Goal: Task Accomplishment & Management: Manage account settings

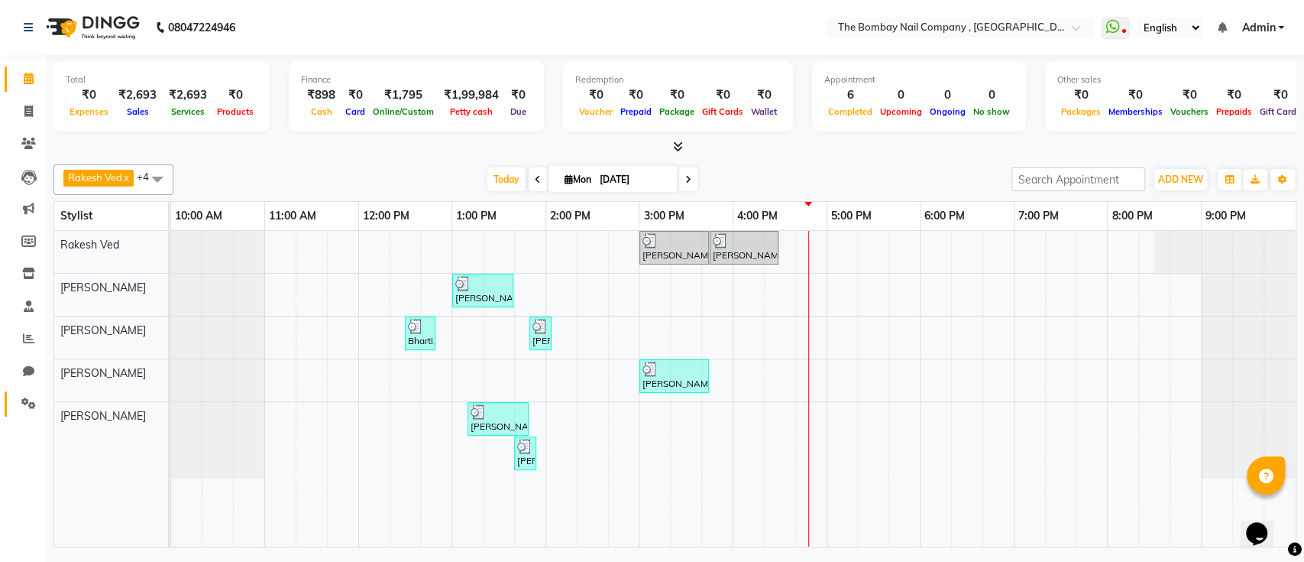
click at [18, 394] on link "Settings" at bounding box center [23, 403] width 37 height 25
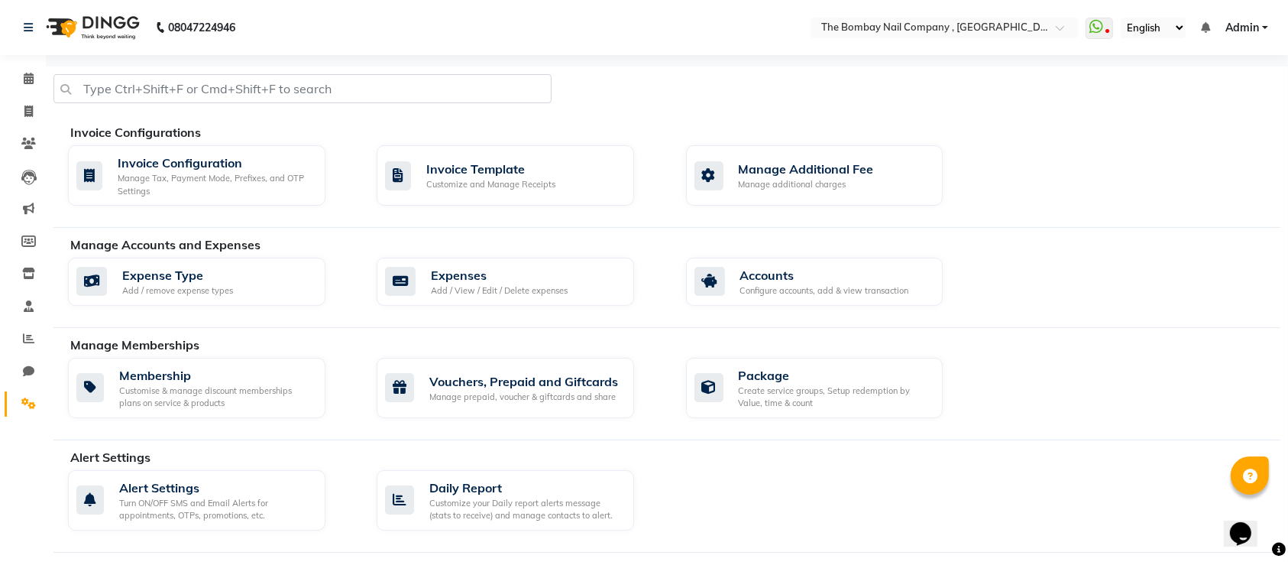
click at [100, 26] on img at bounding box center [91, 27] width 105 height 43
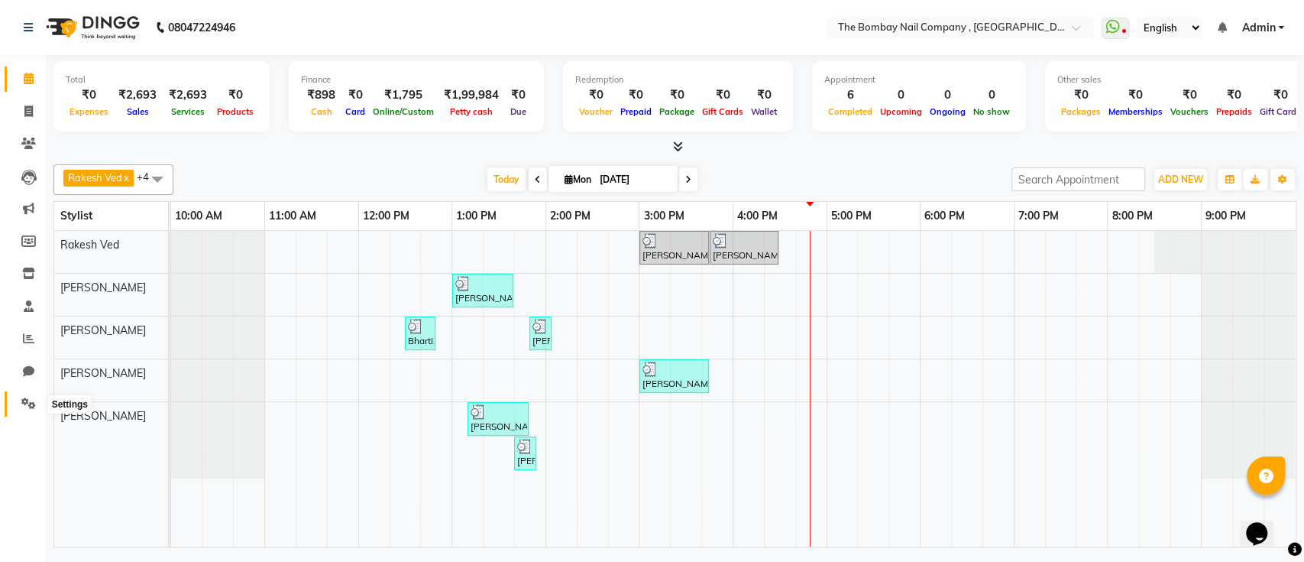
click at [27, 397] on icon at bounding box center [28, 402] width 15 height 11
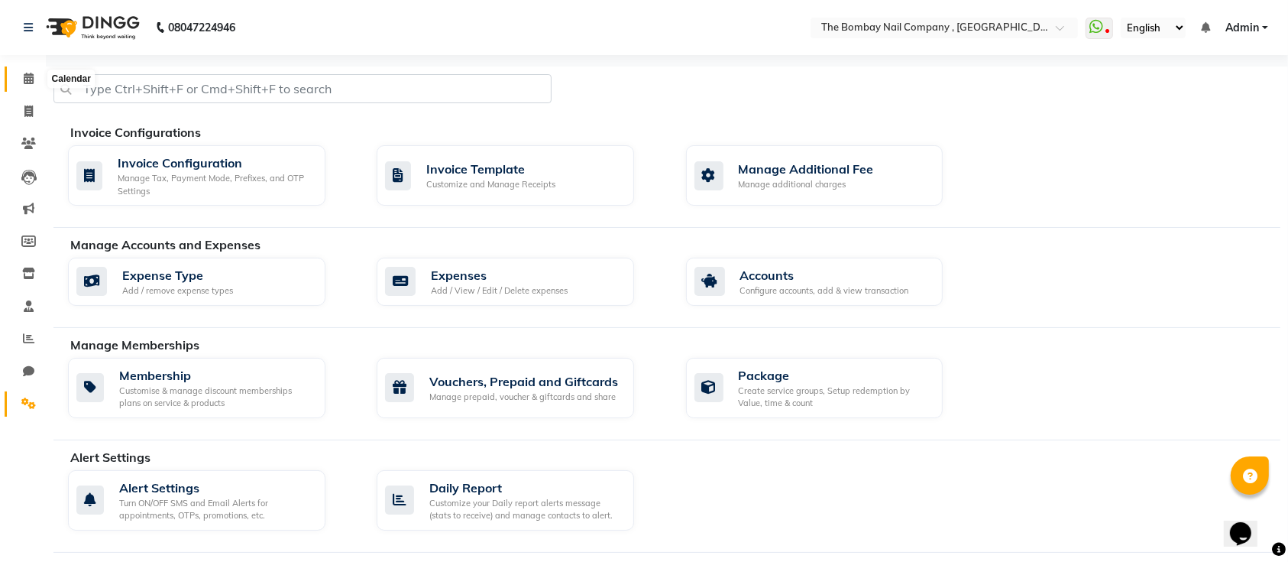
click at [27, 77] on icon at bounding box center [29, 78] width 10 height 11
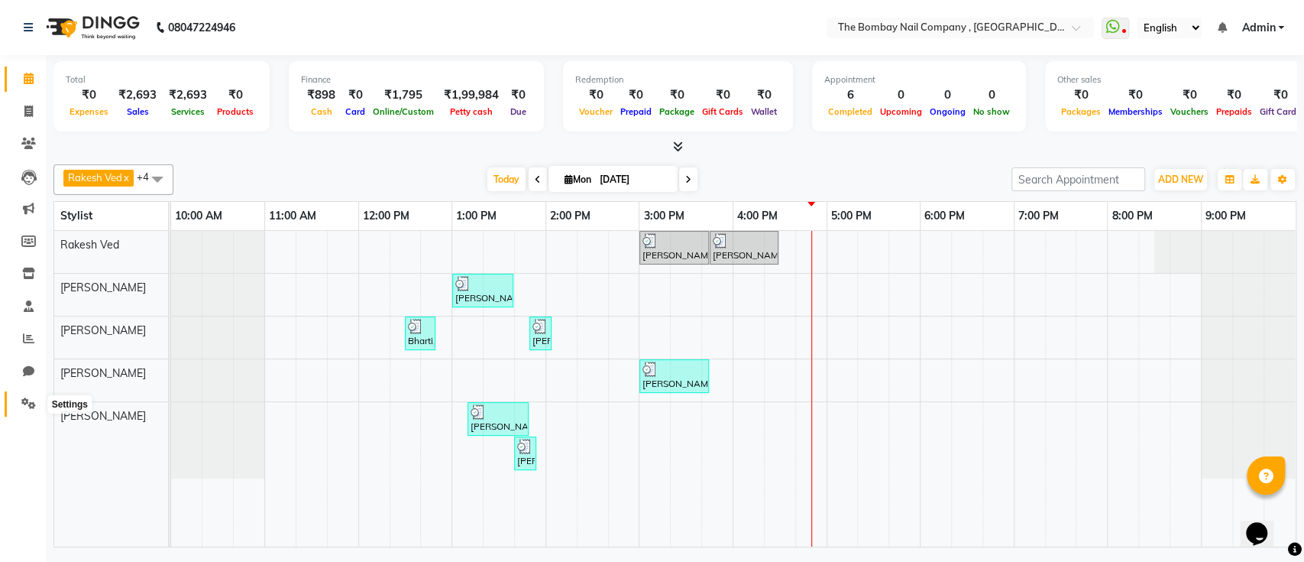
click at [31, 409] on icon at bounding box center [28, 402] width 15 height 11
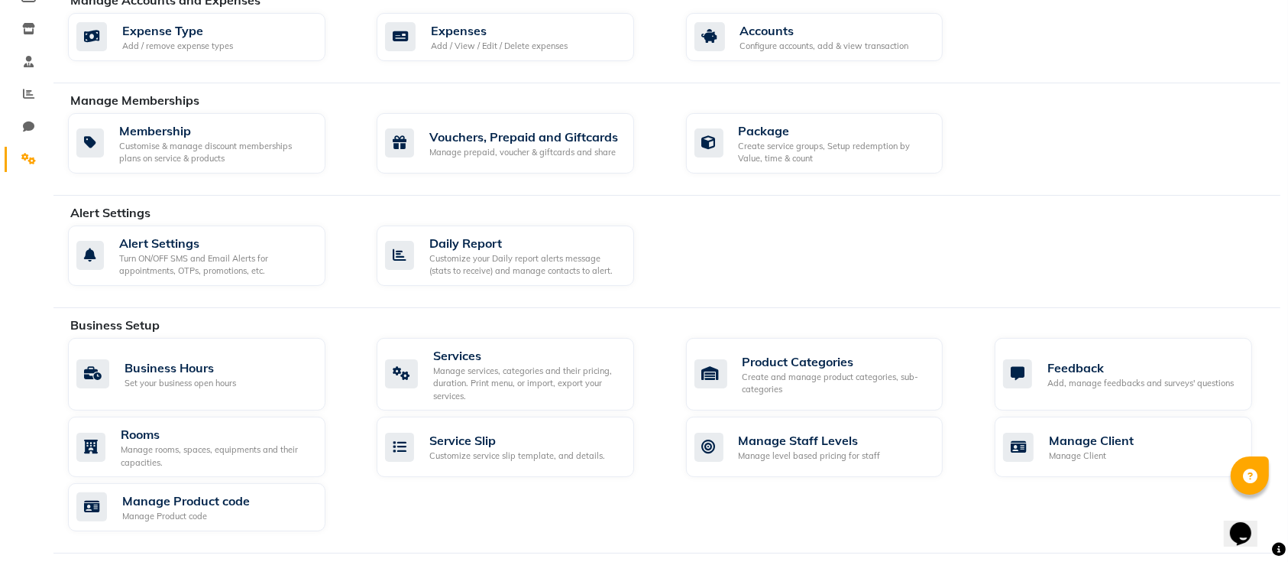
scroll to position [240, 0]
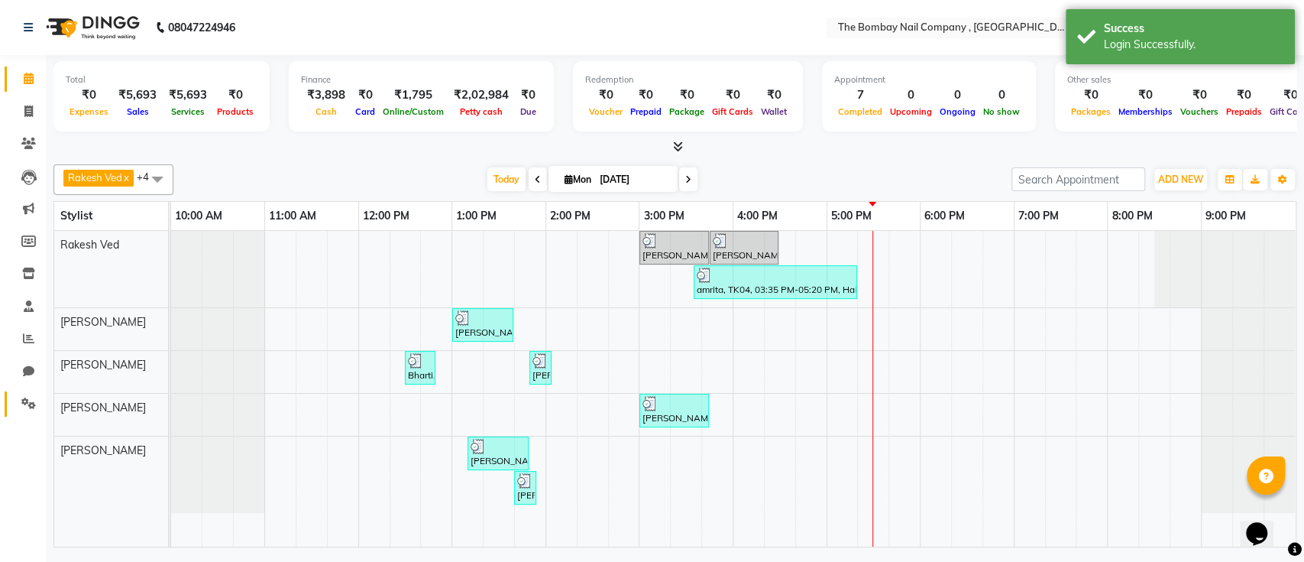
click at [28, 410] on span at bounding box center [28, 404] width 27 height 18
click at [27, 403] on icon at bounding box center [28, 402] width 15 height 11
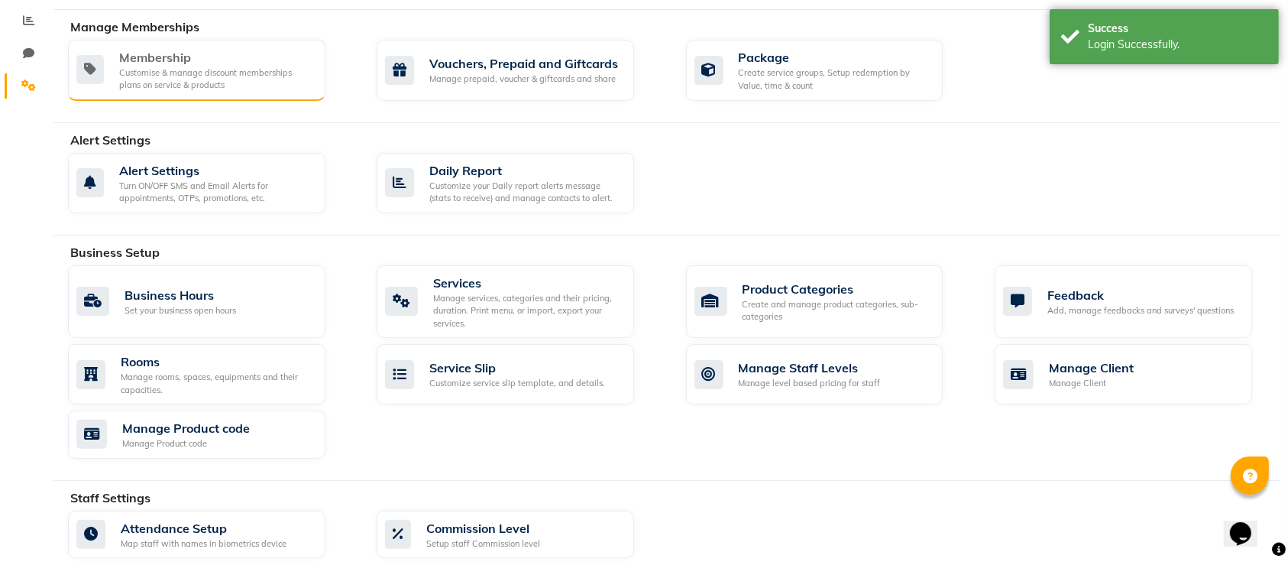
scroll to position [333, 0]
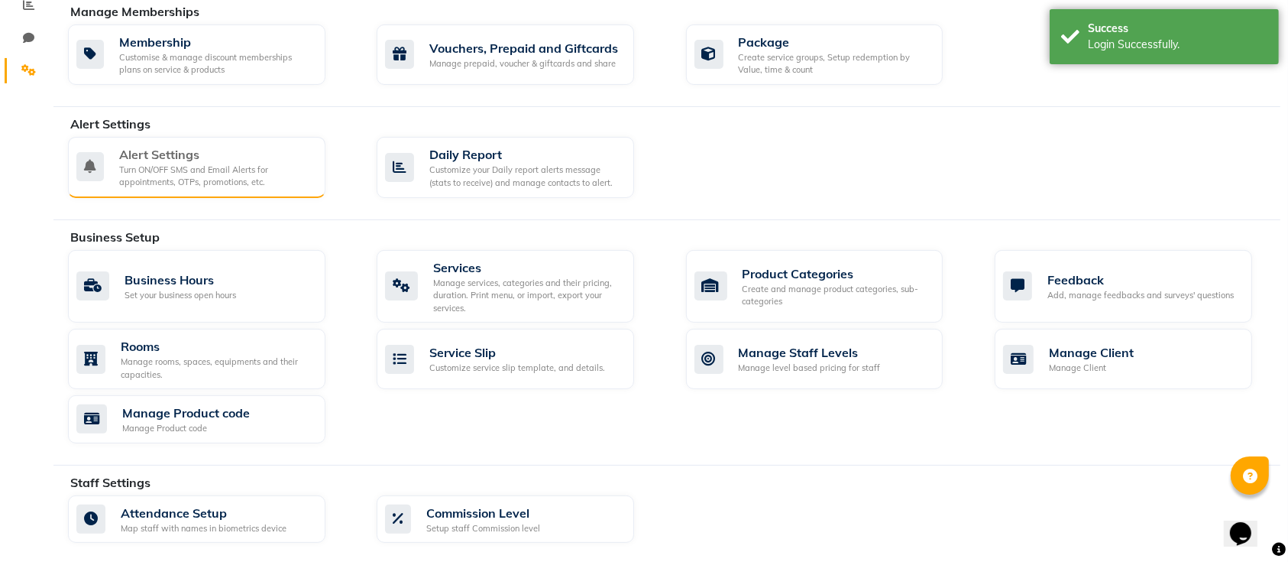
click at [193, 167] on div "Turn ON/OFF SMS and Email Alerts for appointments, OTPs, promotions, etc." at bounding box center [216, 176] width 194 height 25
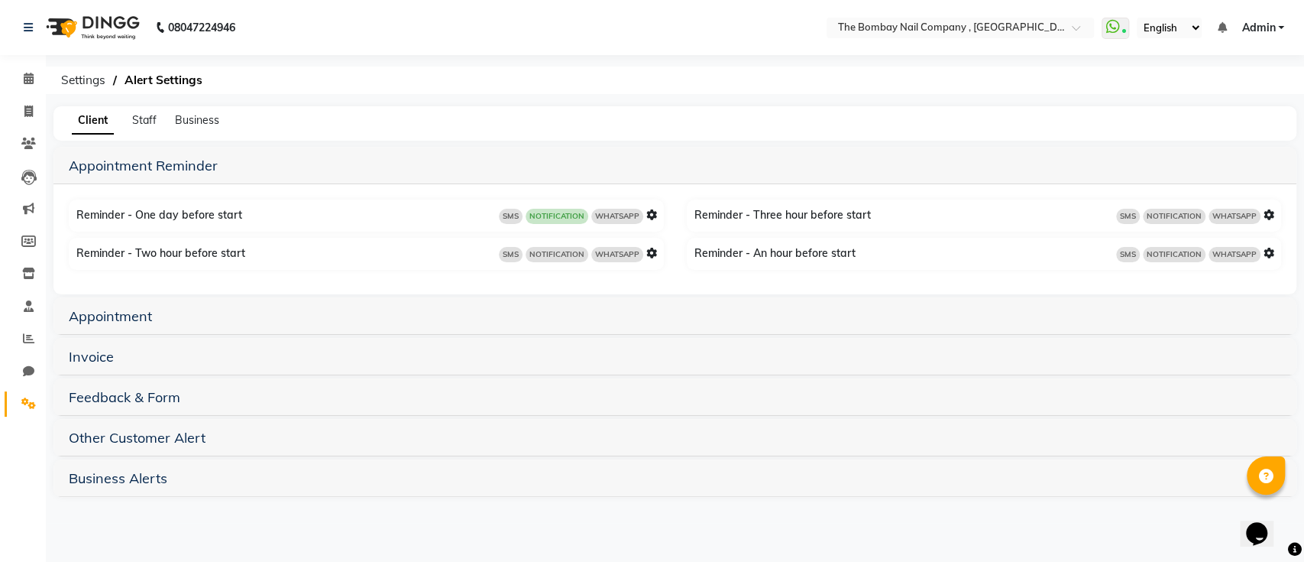
click at [550, 312] on h5 "Appointment" at bounding box center [675, 315] width 1213 height 18
click at [103, 322] on link "Appointment" at bounding box center [110, 316] width 83 height 18
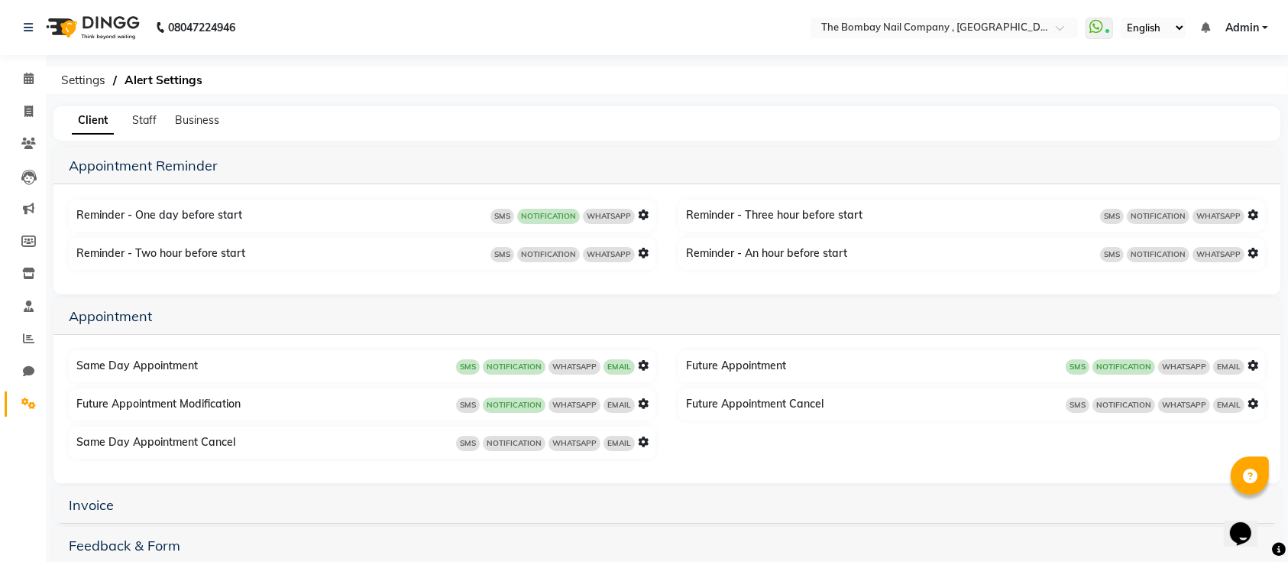
click at [641, 364] on icon at bounding box center [643, 365] width 11 height 11
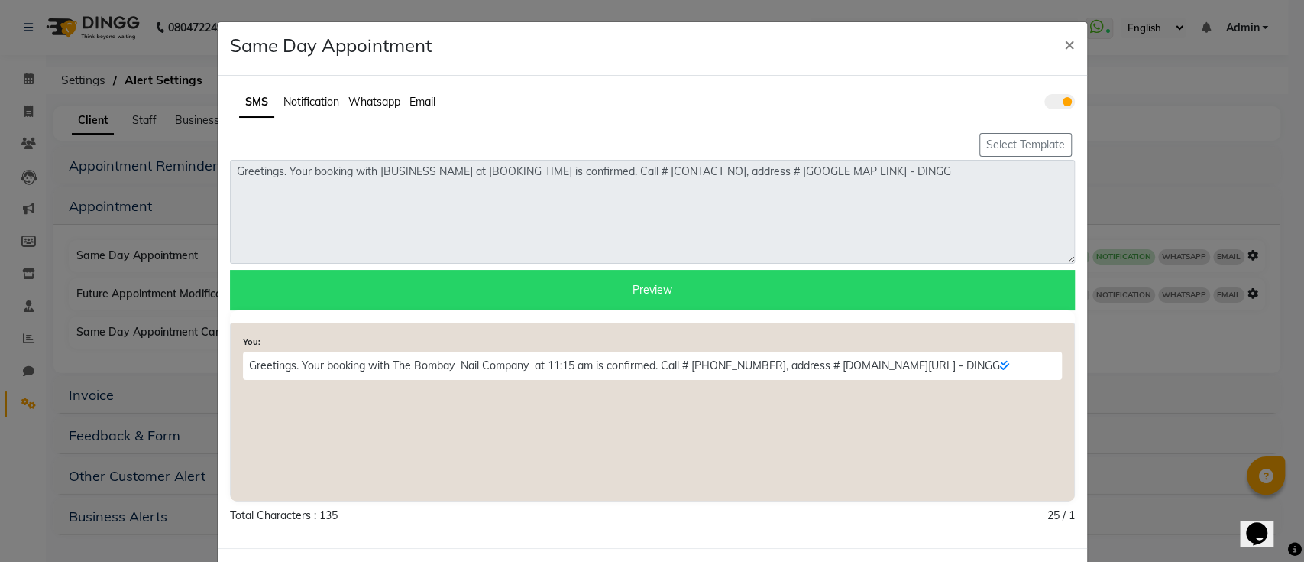
click at [1049, 100] on span at bounding box center [1059, 101] width 31 height 15
click at [1044, 104] on input "checkbox" at bounding box center [1044, 104] width 0 height 0
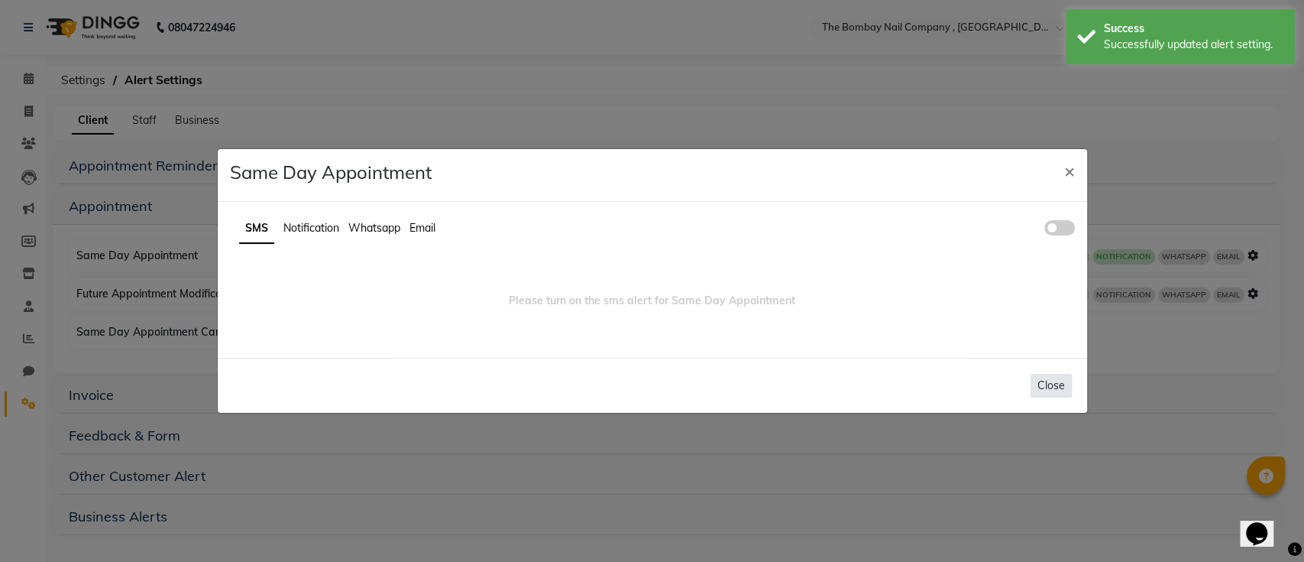
click at [1064, 385] on button "Close" at bounding box center [1051, 386] width 41 height 24
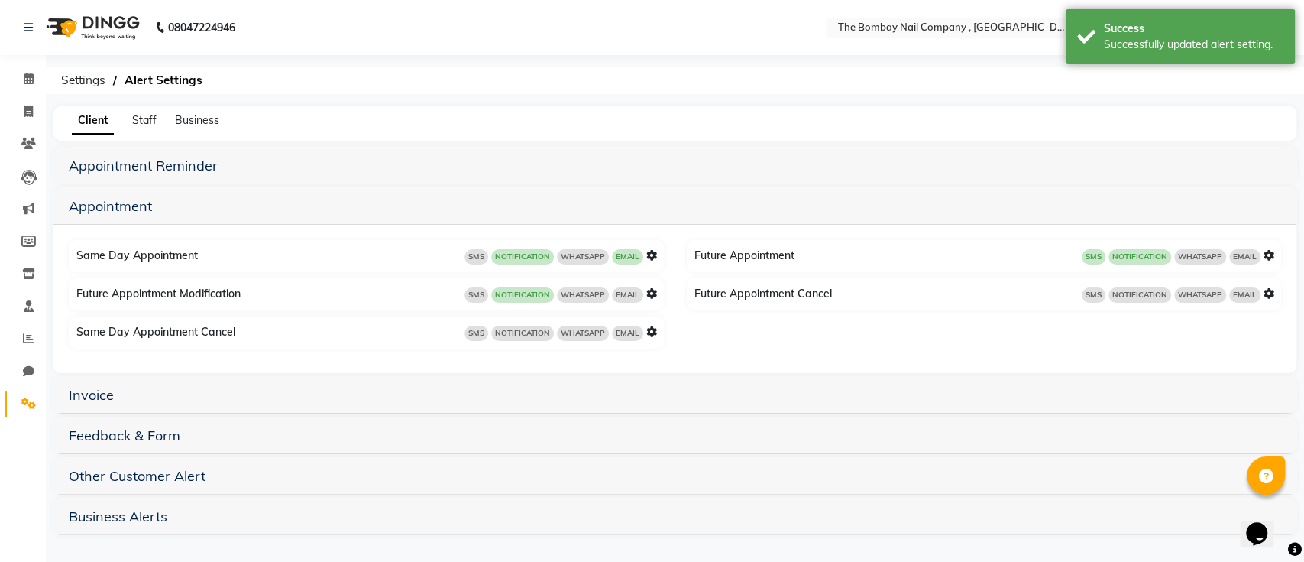
click at [1268, 257] on icon at bounding box center [1269, 255] width 11 height 11
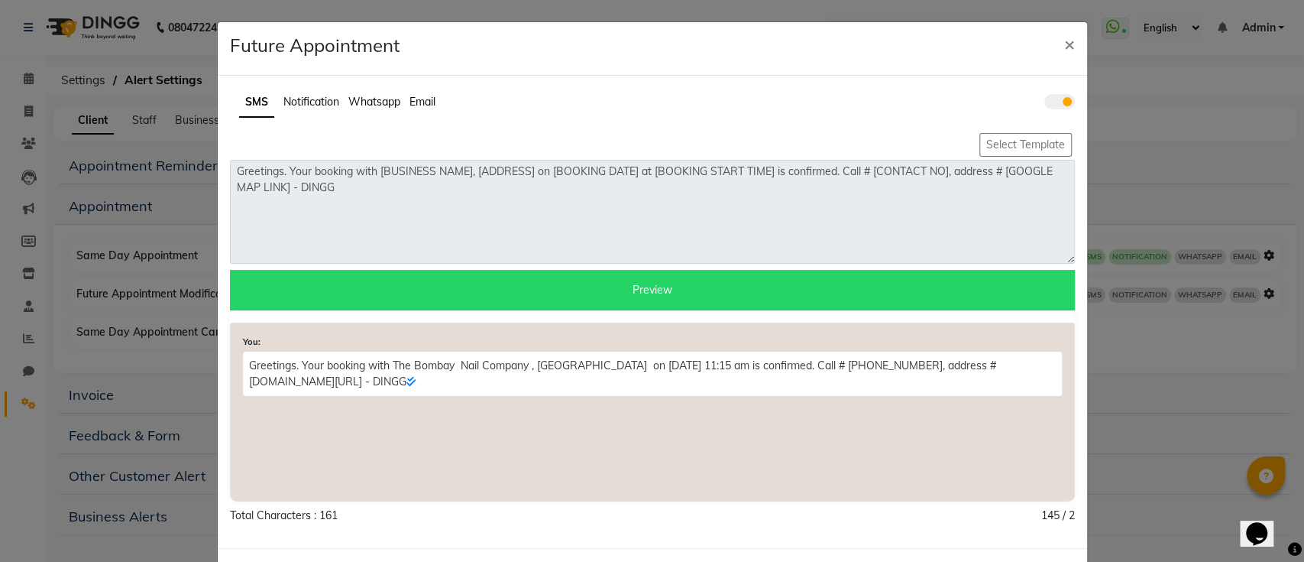
click at [1044, 95] on span at bounding box center [1059, 101] width 31 height 15
click at [1044, 104] on input "checkbox" at bounding box center [1044, 104] width 0 height 0
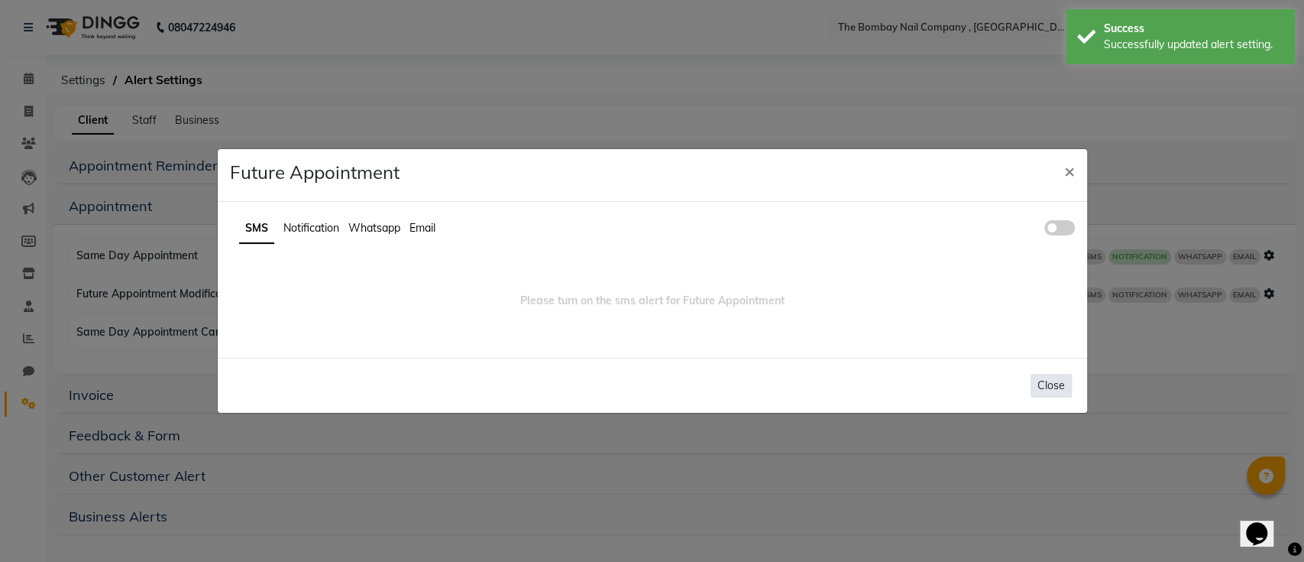
click at [1046, 385] on button "Close" at bounding box center [1051, 386] width 41 height 24
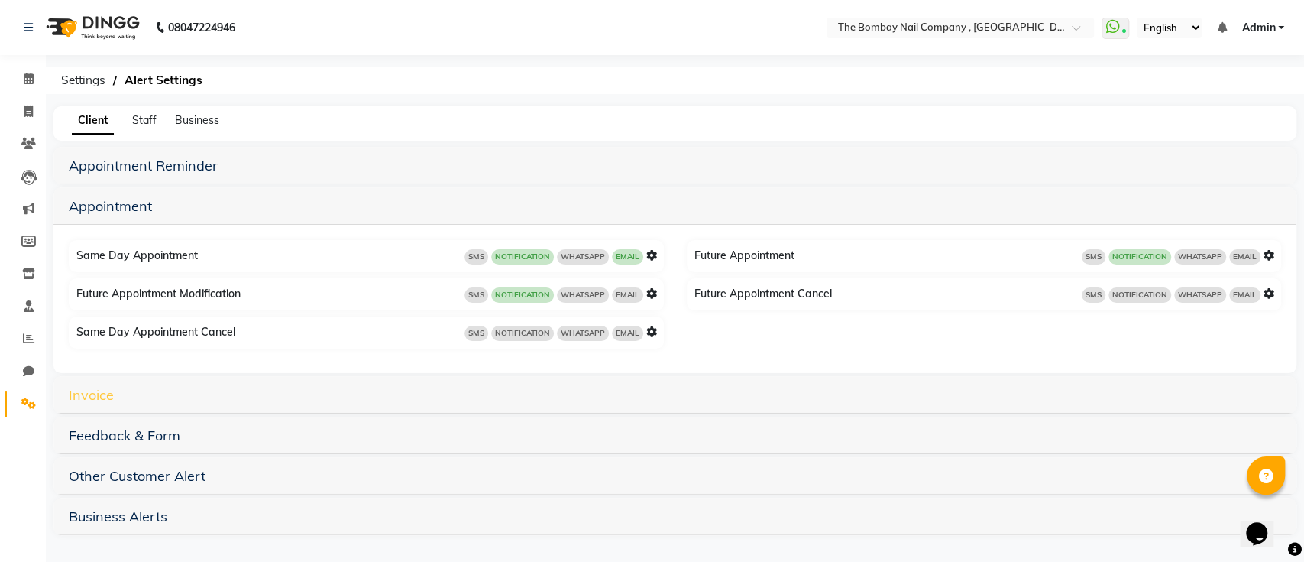
click at [111, 396] on link "Invoice" at bounding box center [91, 395] width 45 height 18
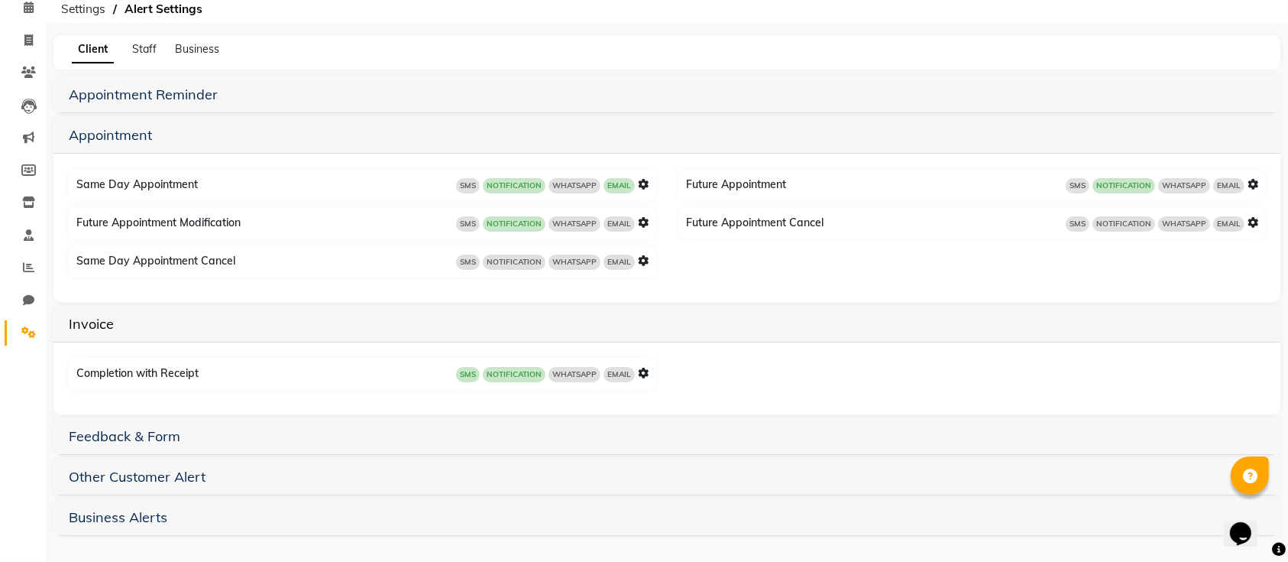
scroll to position [72, 0]
click at [643, 373] on icon at bounding box center [643, 373] width 11 height 11
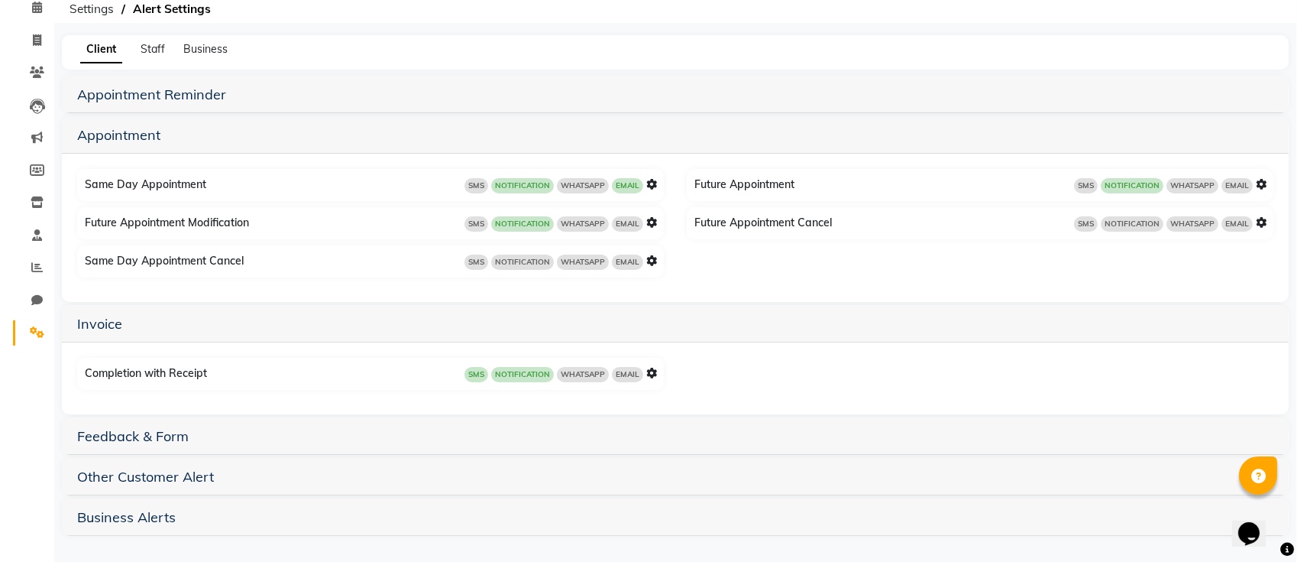
scroll to position [0, 0]
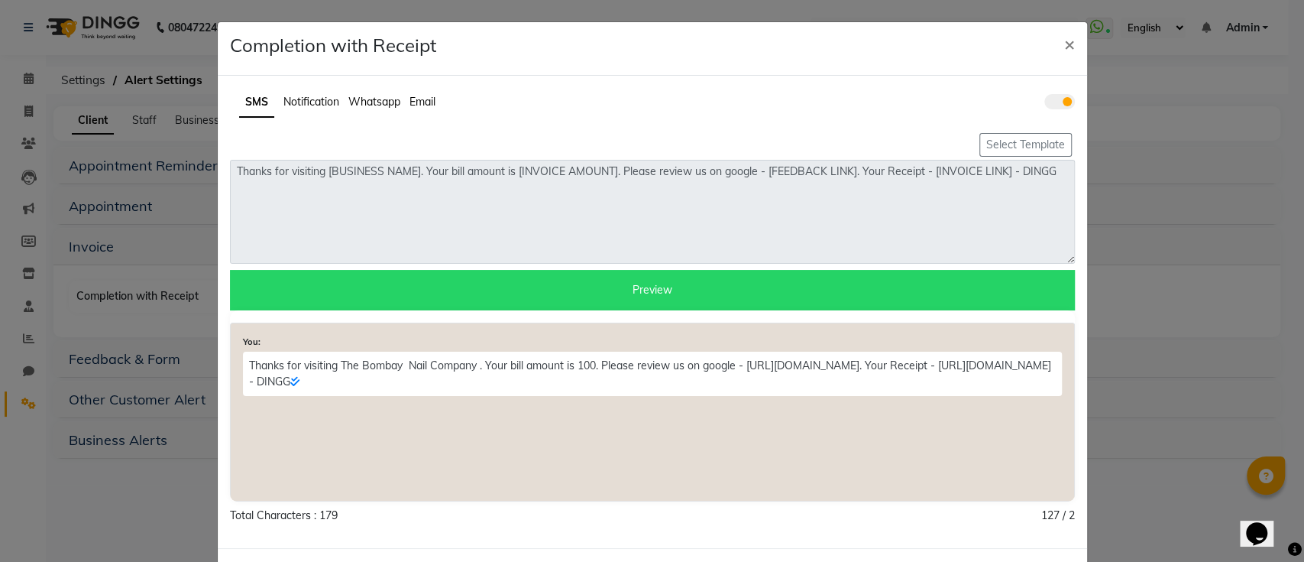
click at [1044, 102] on span at bounding box center [1059, 101] width 31 height 15
click at [1044, 104] on input "checkbox" at bounding box center [1044, 104] width 0 height 0
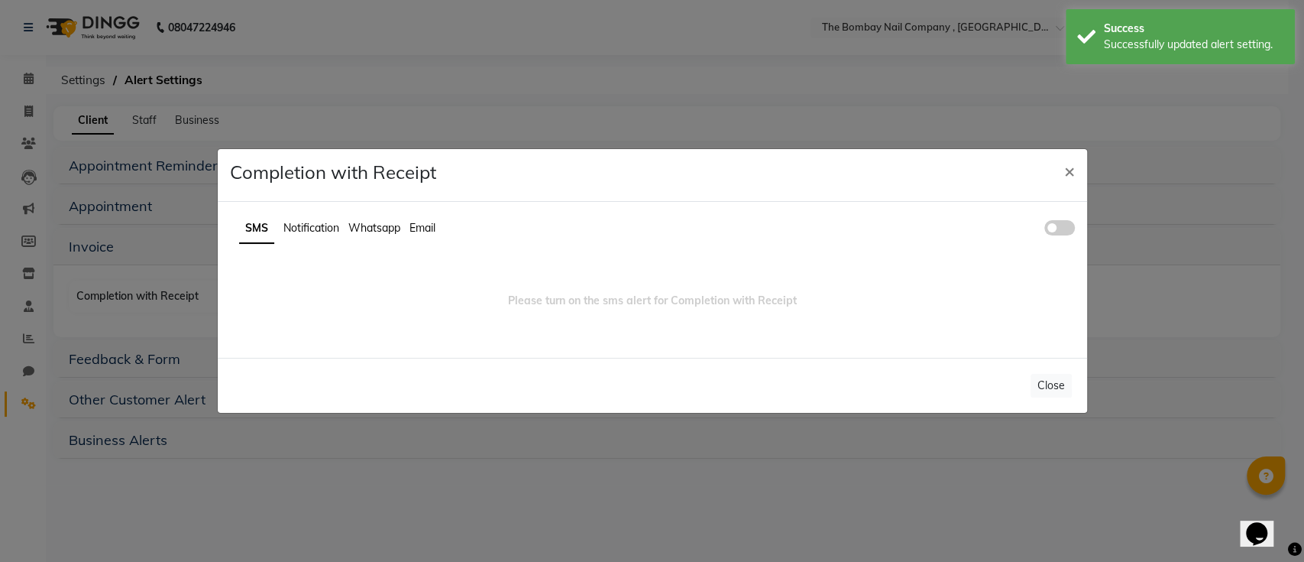
click at [308, 238] on ul "SMS Notification Whatsapp Email" at bounding box center [652, 229] width 845 height 30
click at [297, 229] on span "Notification" at bounding box center [311, 228] width 56 height 14
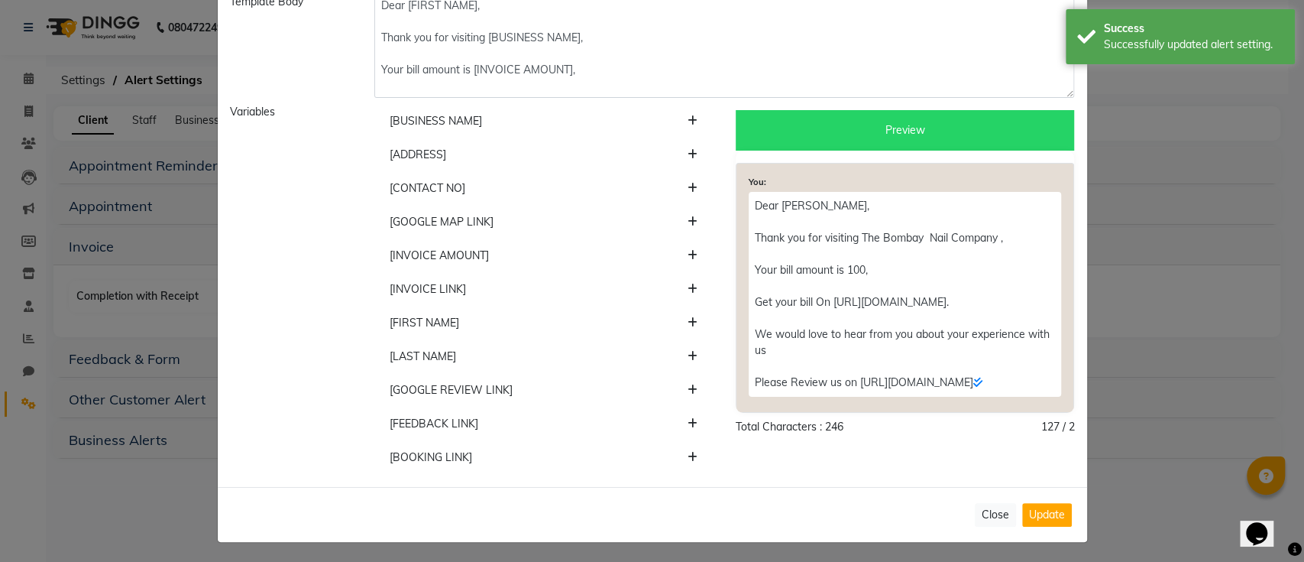
scroll to position [143, 0]
click at [986, 513] on button "Close" at bounding box center [995, 514] width 41 height 24
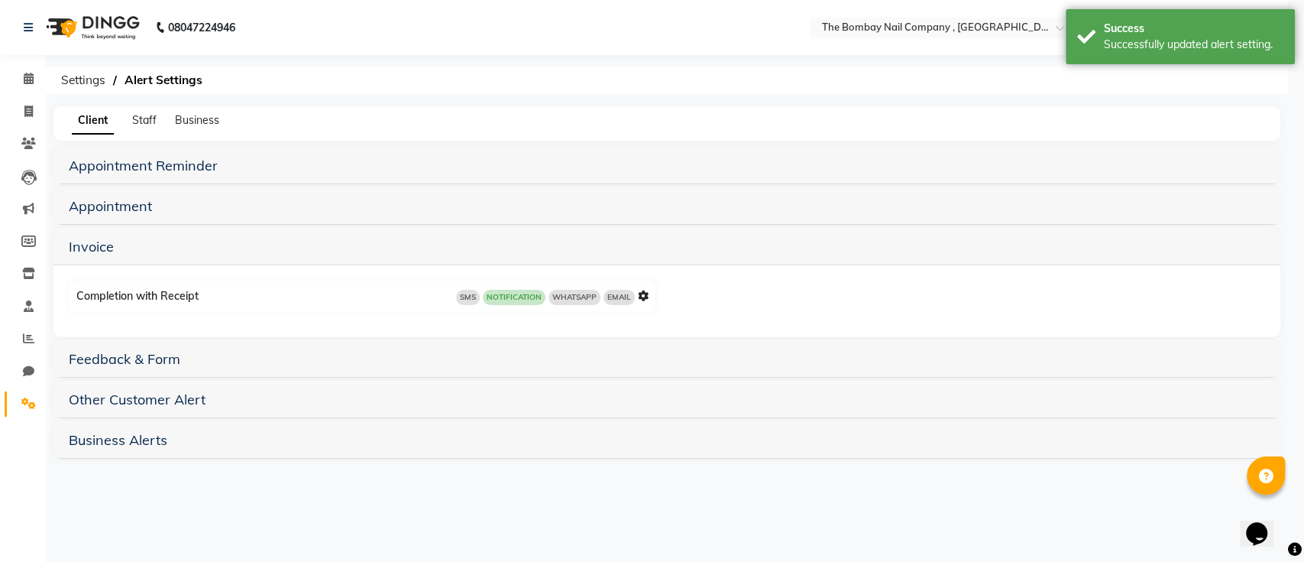
scroll to position [0, 0]
click at [153, 410] on div "Other Customer Alert" at bounding box center [674, 398] width 1243 height 37
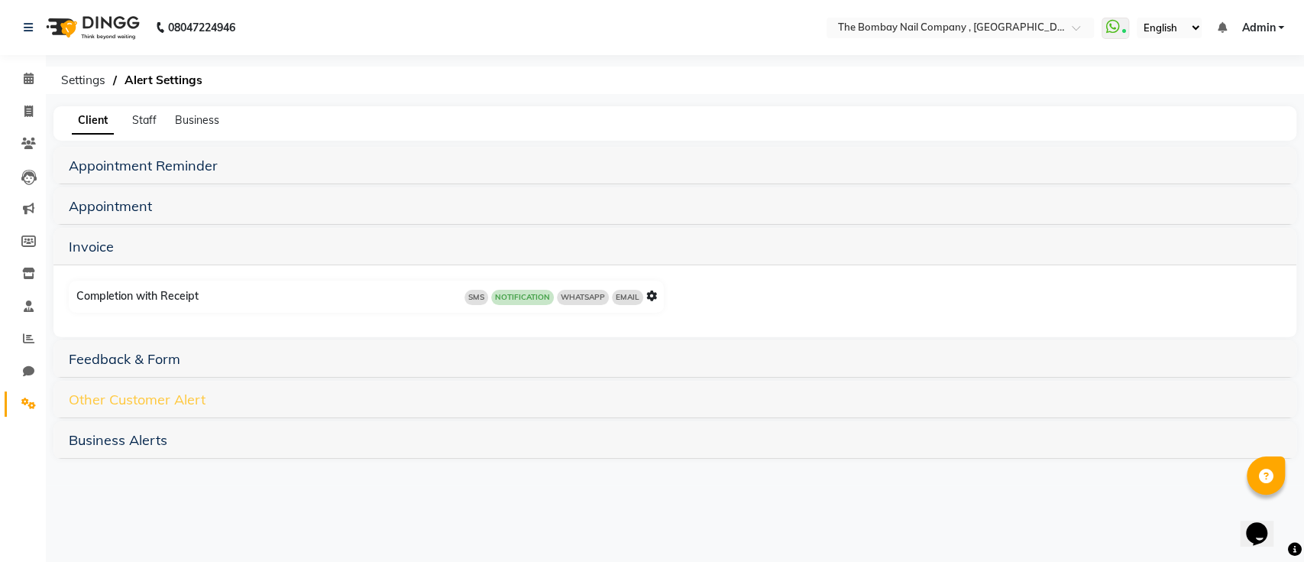
click at [132, 395] on link "Other Customer Alert" at bounding box center [137, 399] width 137 height 18
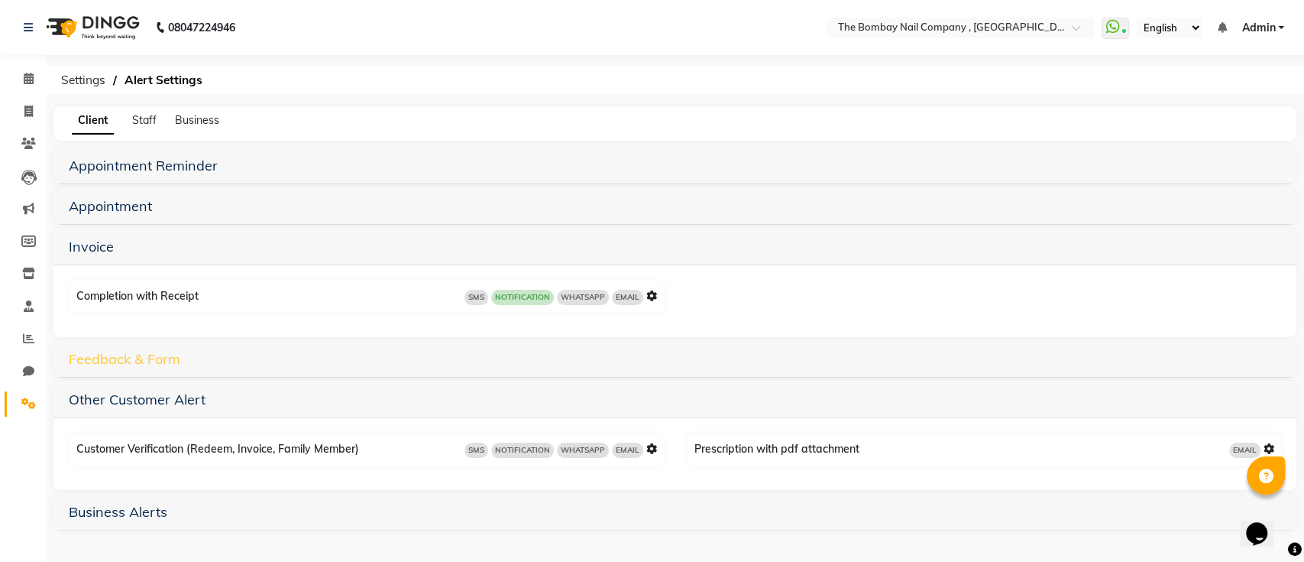
click at [121, 363] on link "Feedback & Form" at bounding box center [125, 359] width 112 height 18
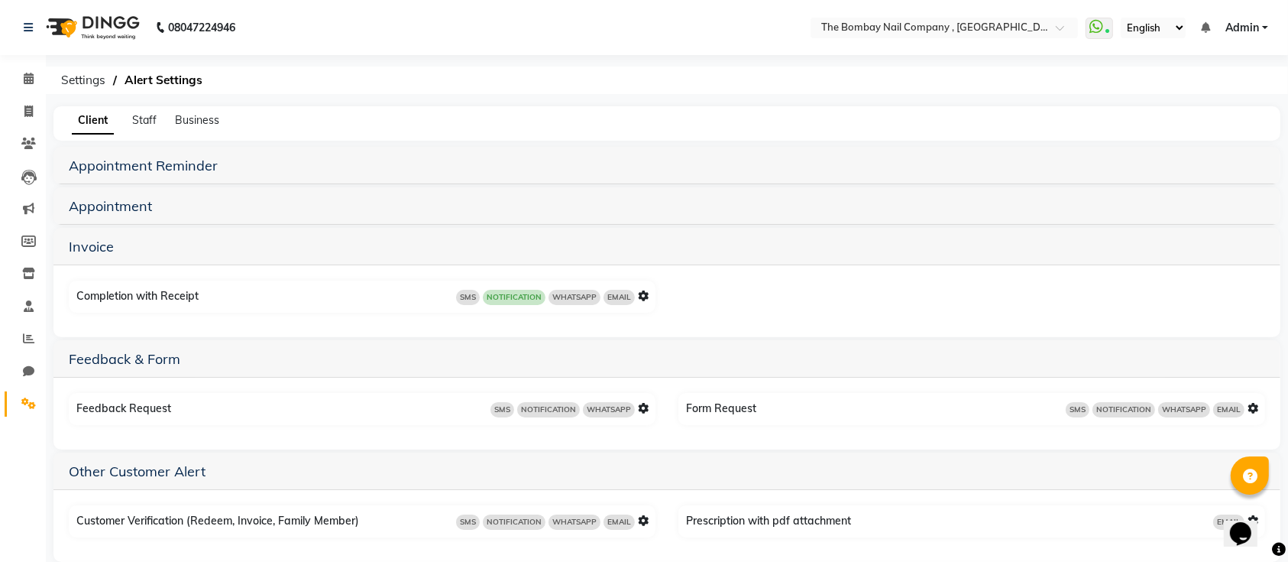
click at [60, 26] on img at bounding box center [91, 27] width 105 height 43
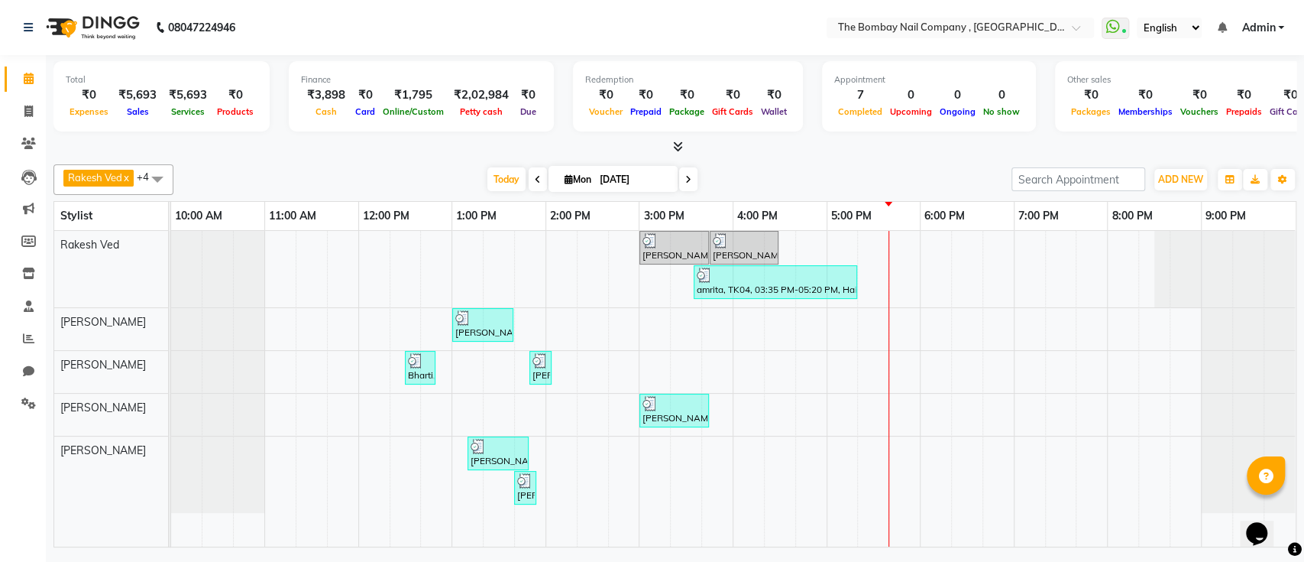
click at [894, 325] on div "[PERSON_NAME], TK01, 03:00 PM-03:45 PM, Hair Services - SHAMPOO + BLOW DRY [PER…" at bounding box center [733, 389] width 1125 height 316
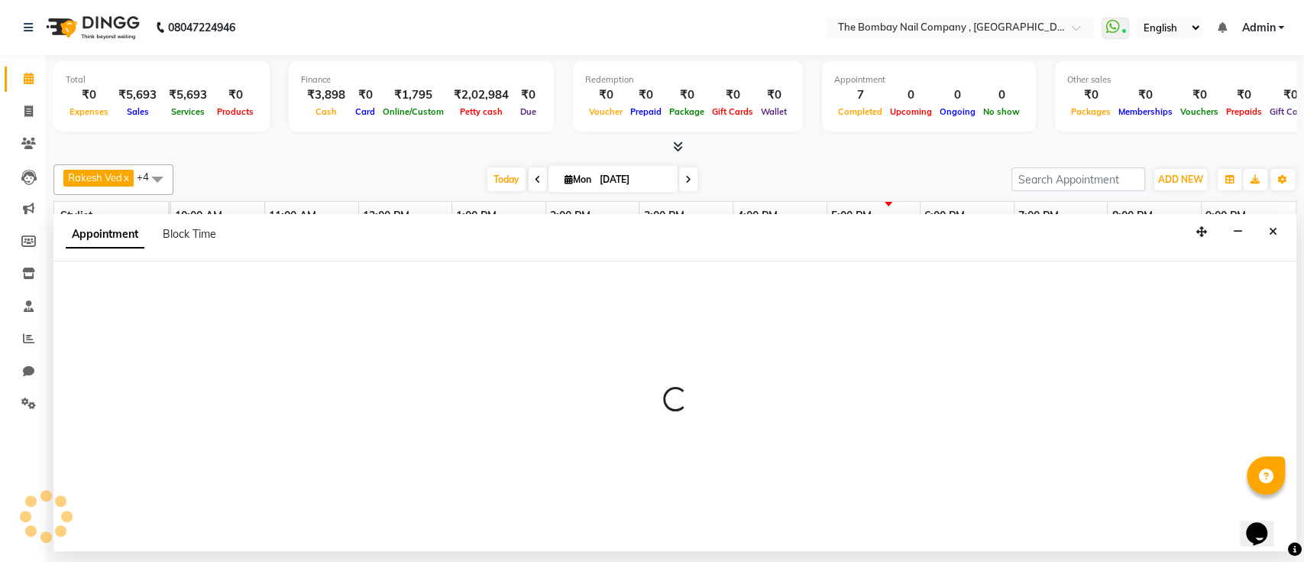
select select "81634"
select select "1065"
select select "tentative"
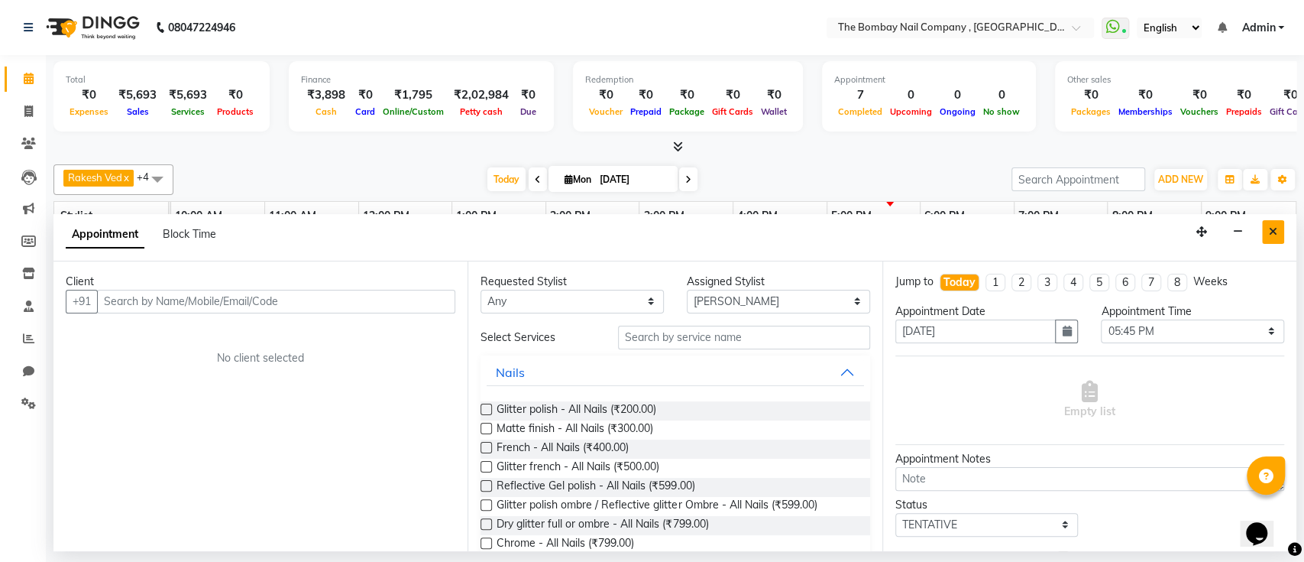
click at [1269, 232] on icon "Close" at bounding box center [1273, 231] width 8 height 11
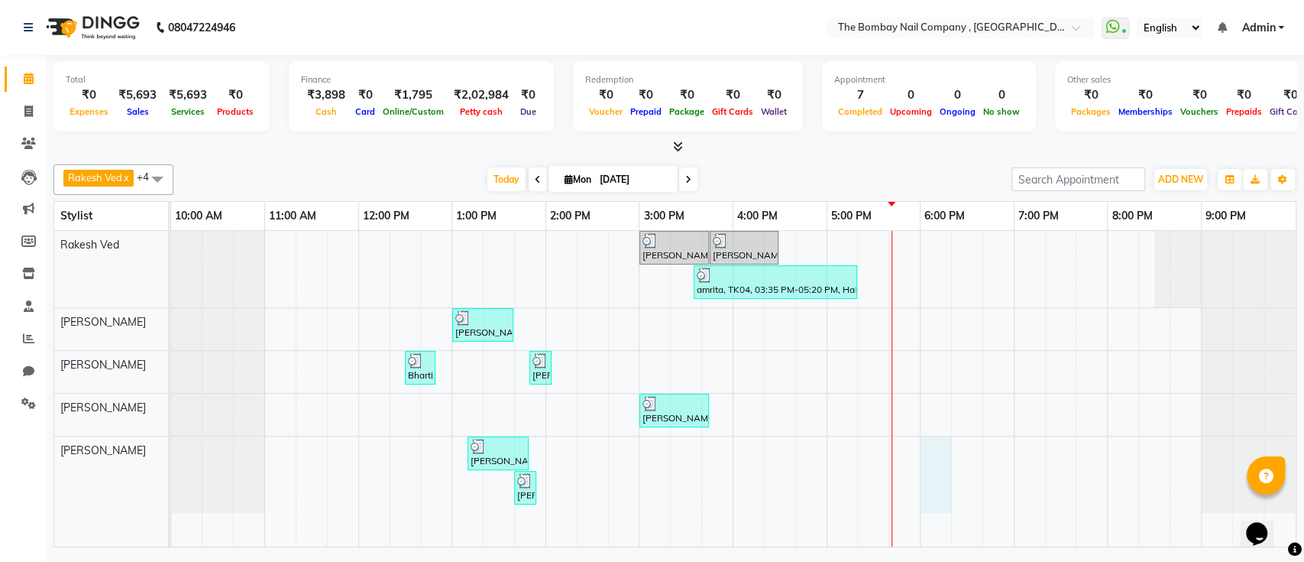
click at [936, 444] on div "[PERSON_NAME], TK01, 03:00 PM-03:45 PM, Hair Services - SHAMPOO + BLOW DRY [PER…" at bounding box center [733, 389] width 1125 height 316
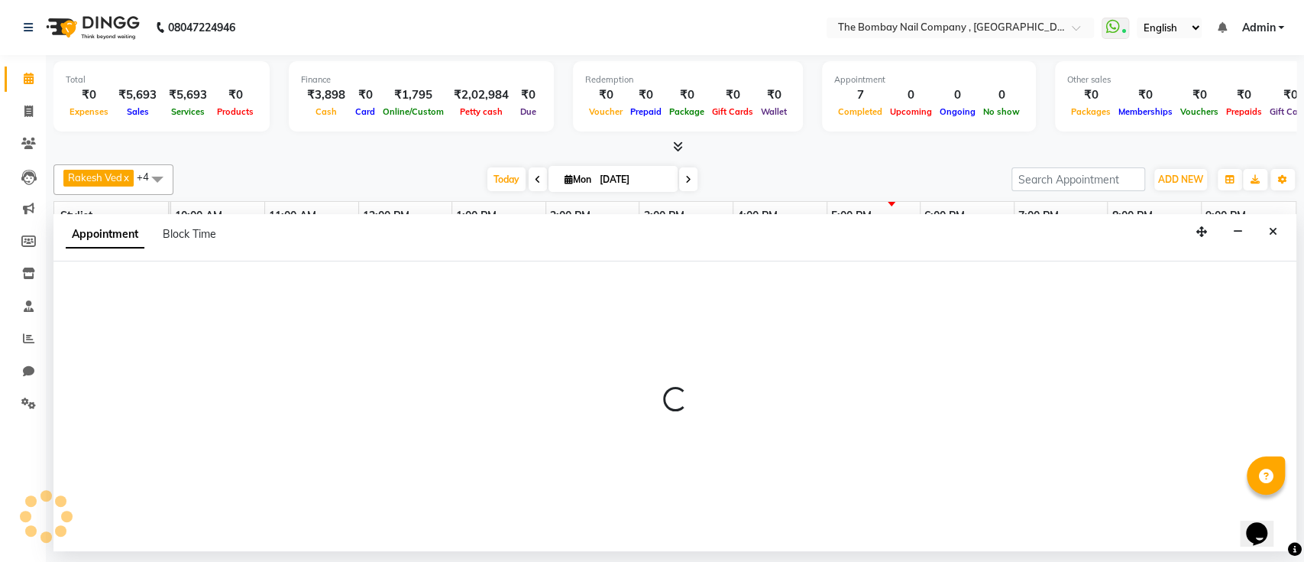
select select "90405"
select select "1080"
select select "tentative"
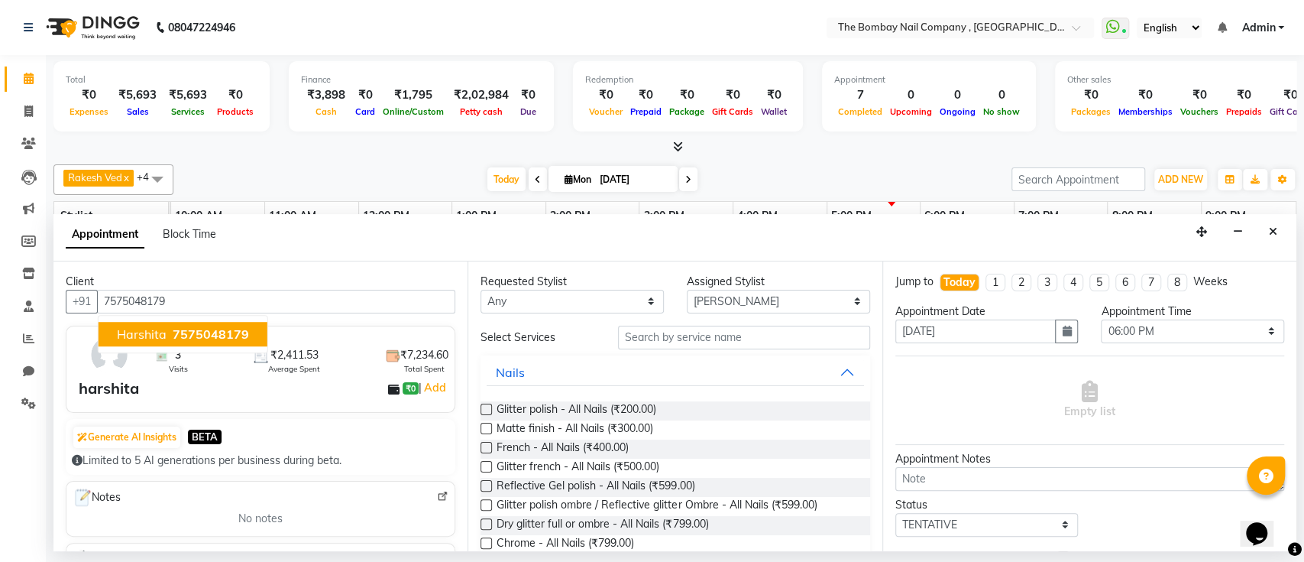
click at [221, 331] on span "7575048179" at bounding box center [211, 333] width 76 height 15
type input "7575048179"
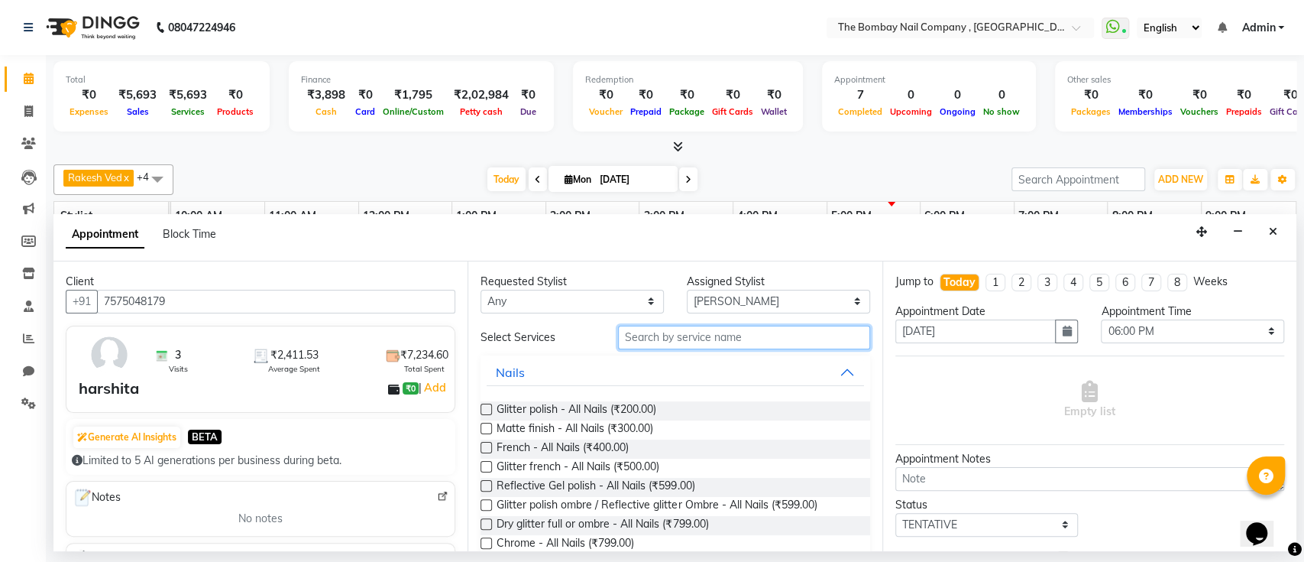
click at [673, 337] on input "text" at bounding box center [744, 337] width 252 height 24
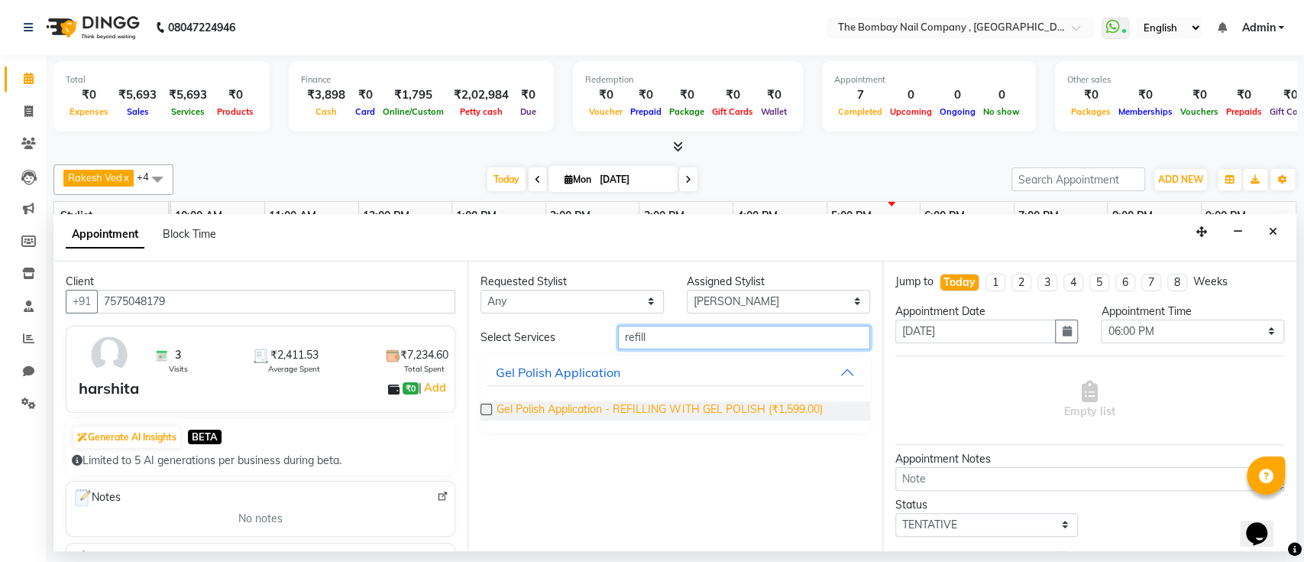
type input "refill"
click at [514, 407] on span "Gel Polish Application - REFILLING WITH GEL POLISH (₹1,599.00)" at bounding box center [659, 410] width 325 height 19
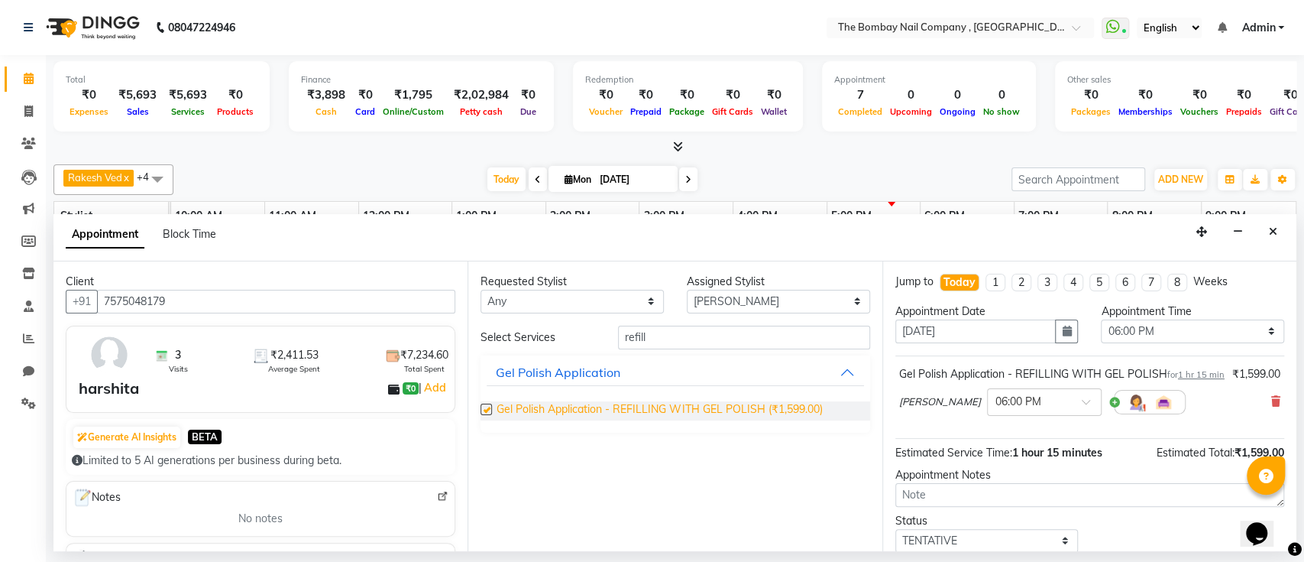
checkbox input "false"
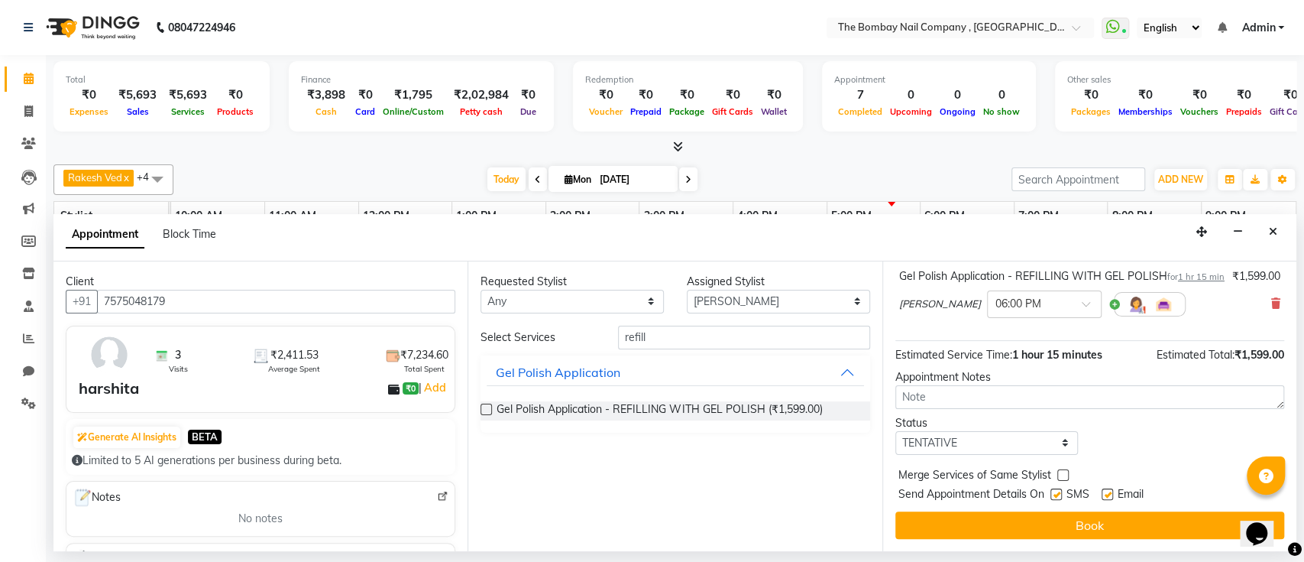
click at [987, 318] on ng-select "× 06:00 PM" at bounding box center [1044, 304] width 115 height 28
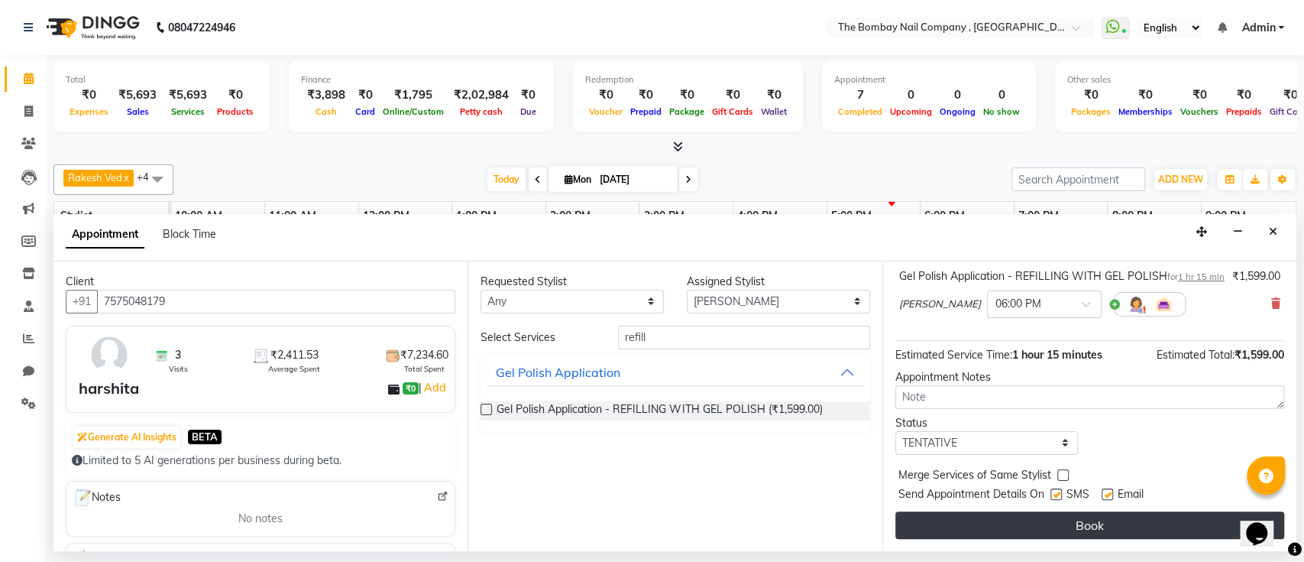
click at [1095, 526] on button "Book" at bounding box center [1089, 525] width 389 height 28
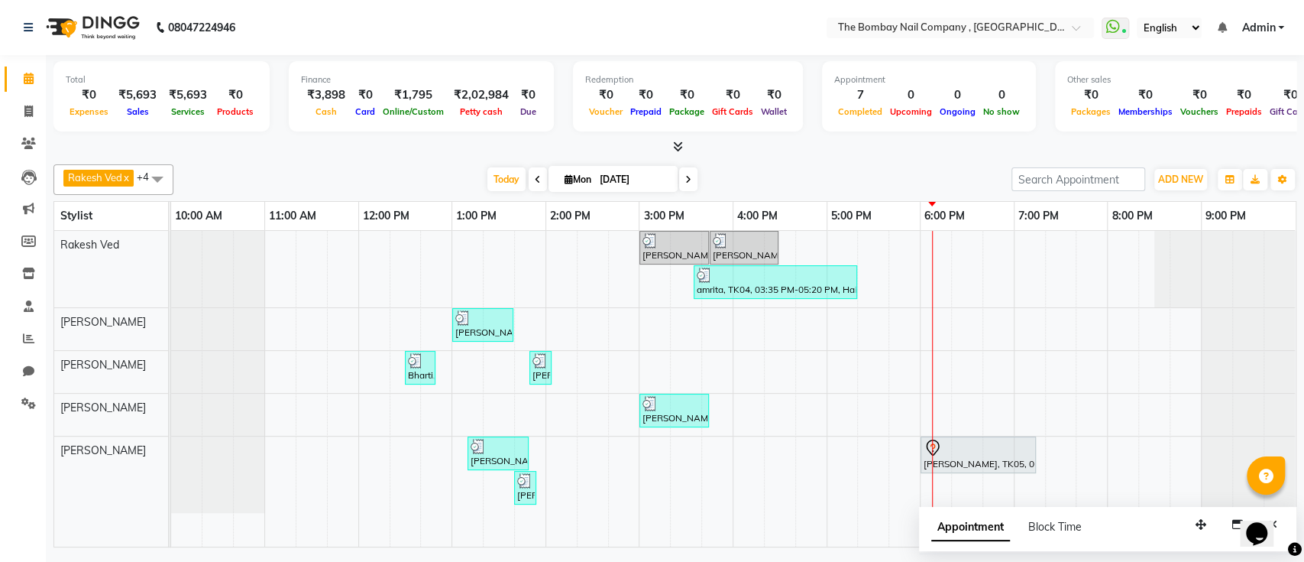
click at [118, 21] on img at bounding box center [91, 27] width 105 height 43
